Goal: Find specific page/section: Find specific page/section

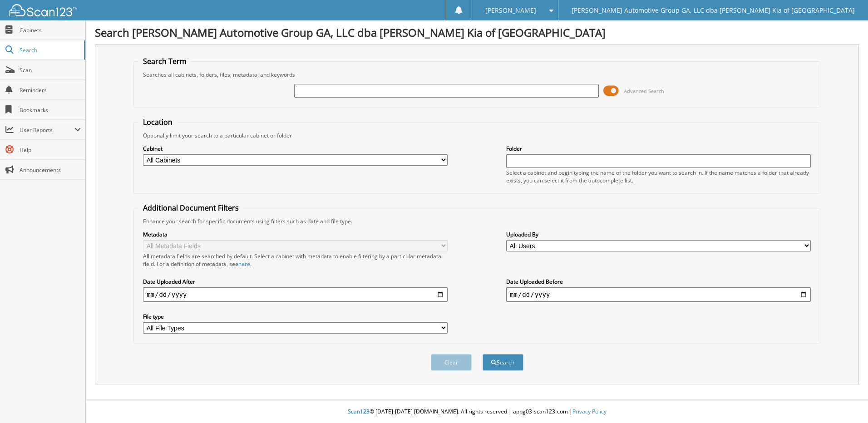
click at [609, 90] on span at bounding box center [611, 91] width 15 height 14
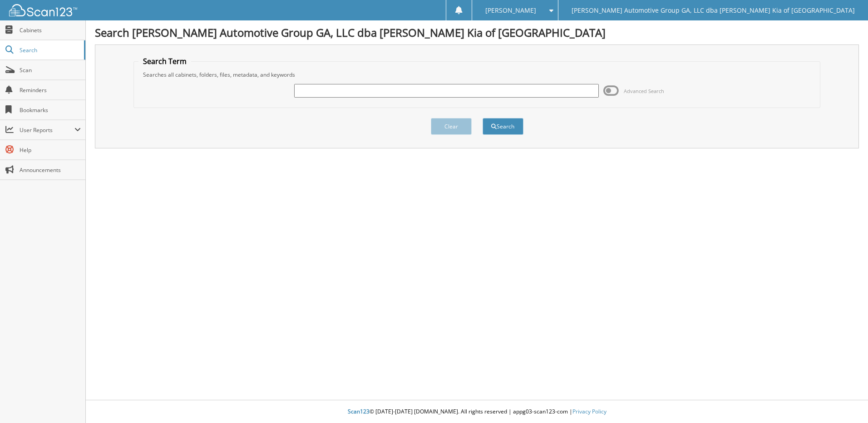
click at [381, 94] on input "text" at bounding box center [446, 91] width 305 height 14
type input "19808"
click at [483, 118] on button "Search" at bounding box center [503, 126] width 41 height 17
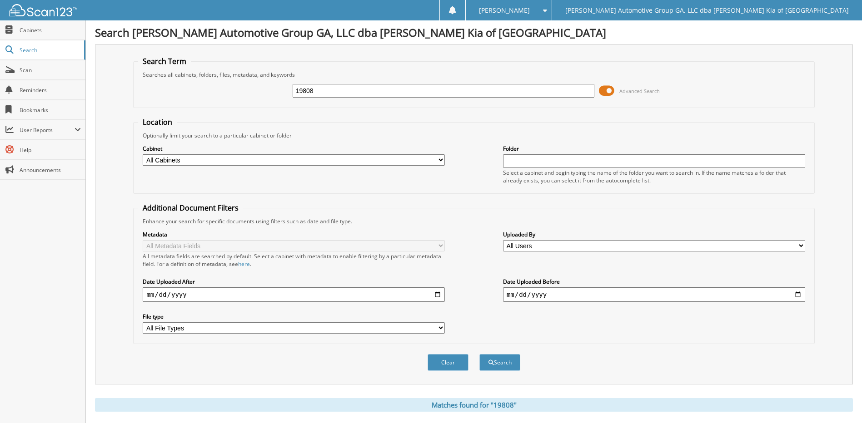
click at [605, 89] on span at bounding box center [606, 91] width 15 height 14
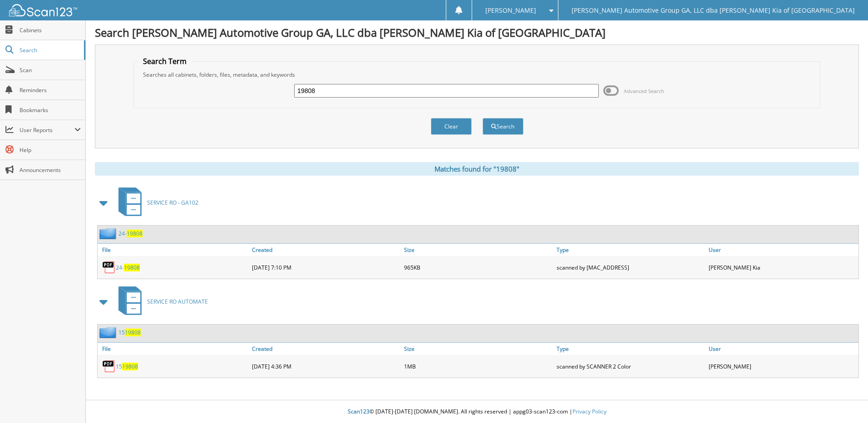
click at [132, 367] on span "19808" at bounding box center [130, 367] width 16 height 8
click at [132, 267] on span "19808" at bounding box center [132, 268] width 16 height 8
click at [323, 93] on input "19808" at bounding box center [446, 91] width 305 height 14
type input "26269"
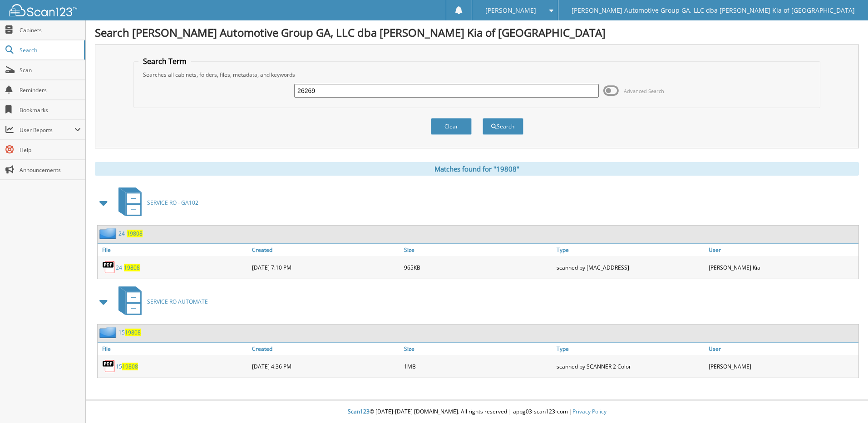
click at [483, 118] on button "Search" at bounding box center [503, 126] width 41 height 17
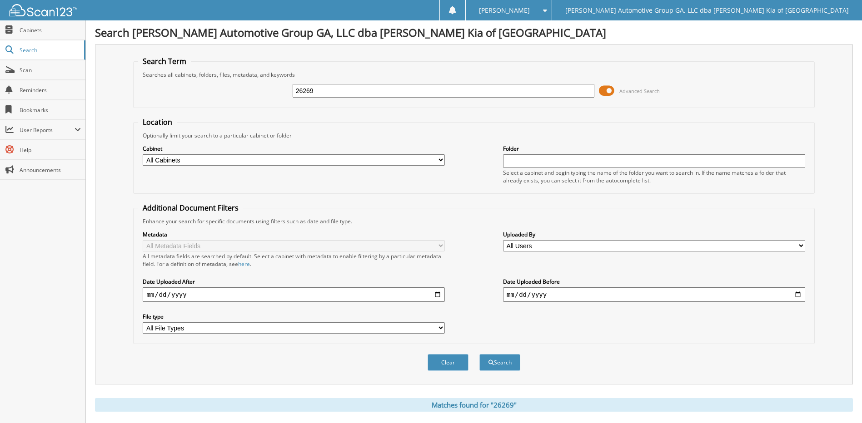
click at [605, 90] on span at bounding box center [606, 91] width 15 height 14
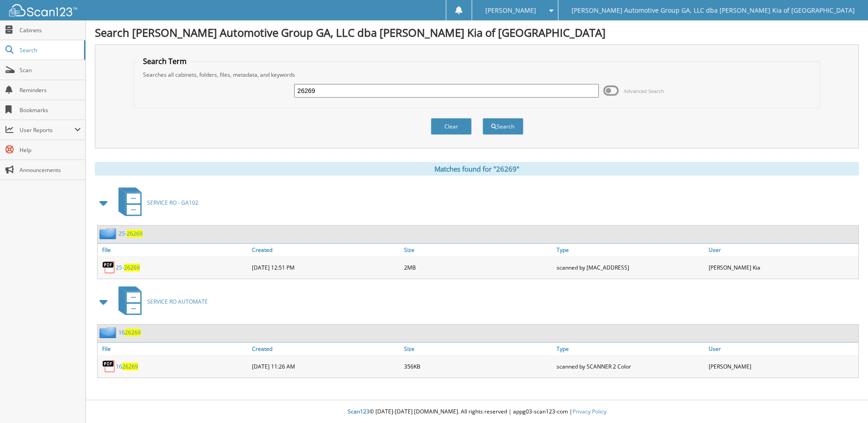
click at [134, 267] on span "26269" at bounding box center [132, 268] width 16 height 8
